Goal: Information Seeking & Learning: Learn about a topic

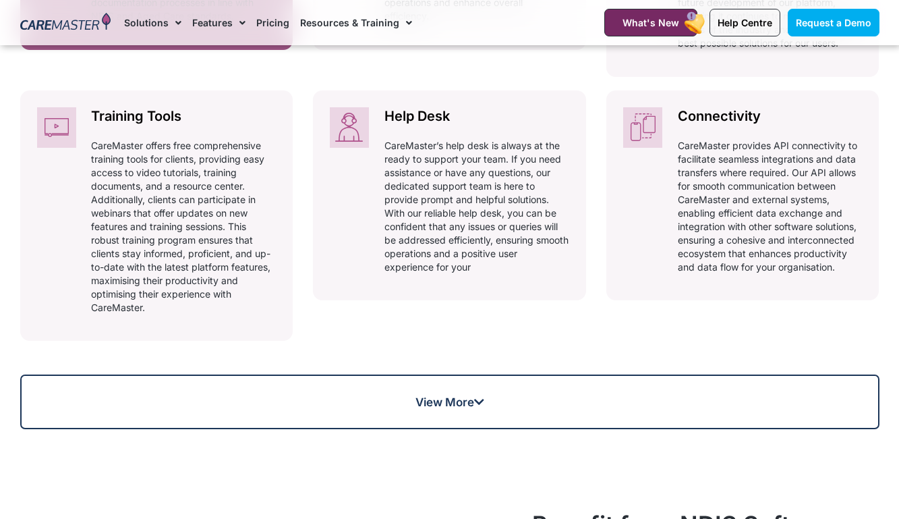
scroll to position [900, 0]
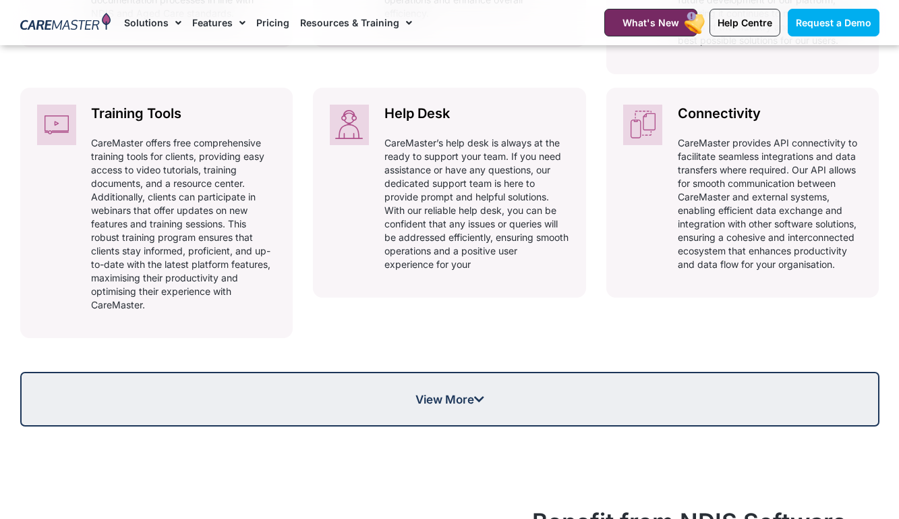
click at [364, 420] on link "View More" at bounding box center [449, 399] width 859 height 55
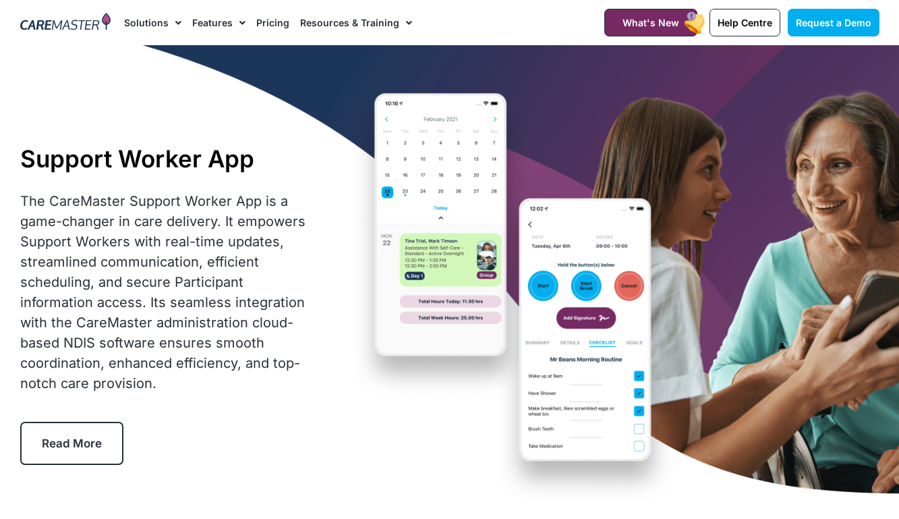
scroll to position [0, 0]
click at [261, 23] on link "Pricing" at bounding box center [272, 22] width 33 height 45
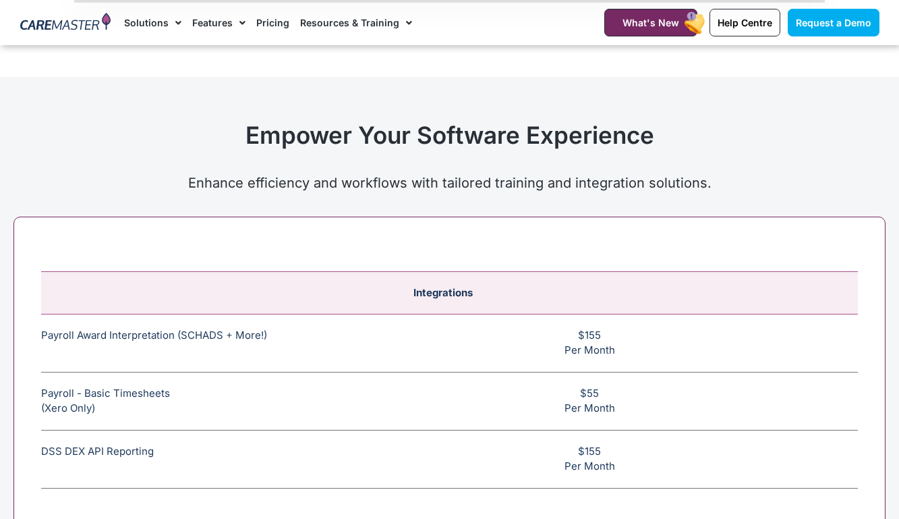
scroll to position [4698, 0]
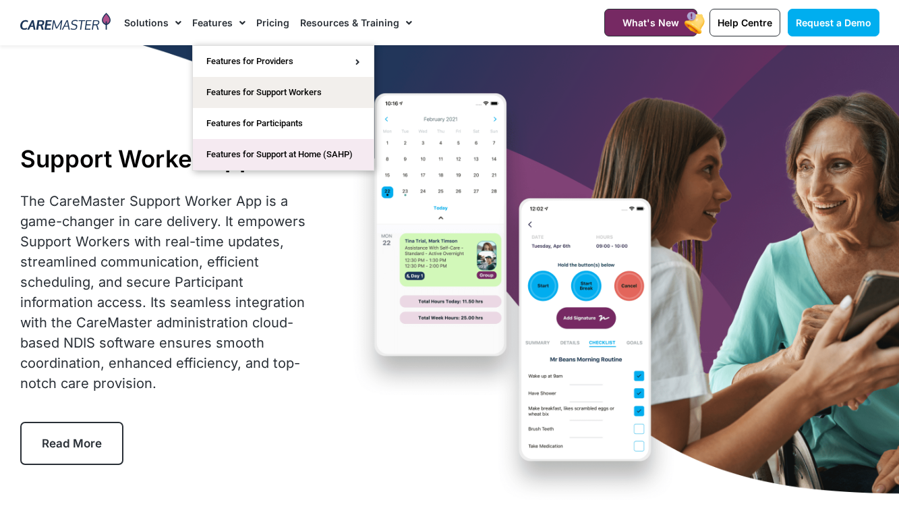
click at [258, 164] on link "Features for Support at Home (SAHP)" at bounding box center [283, 154] width 181 height 31
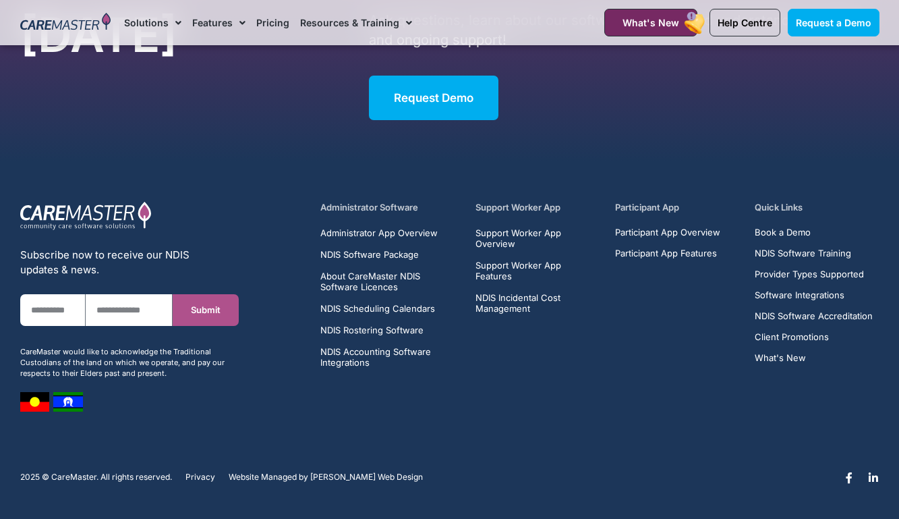
scroll to position [3890, 0]
click at [635, 431] on section "Subscribe now to receive our NDIS updates & news. First Name Email Submit CareM…" at bounding box center [449, 303] width 899 height 285
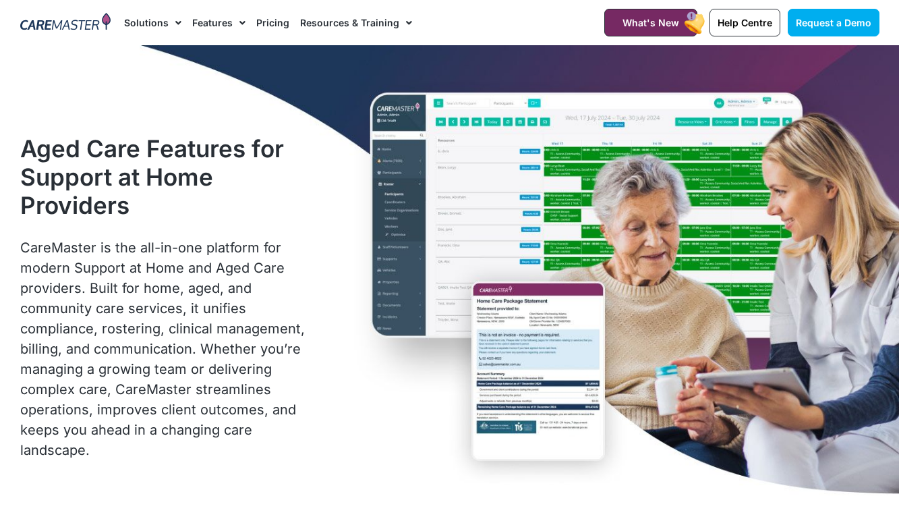
scroll to position [0, 0]
click at [725, 28] on link "Help Centre" at bounding box center [745, 23] width 71 height 28
